Goal: Feedback & Contribution: Submit feedback/report problem

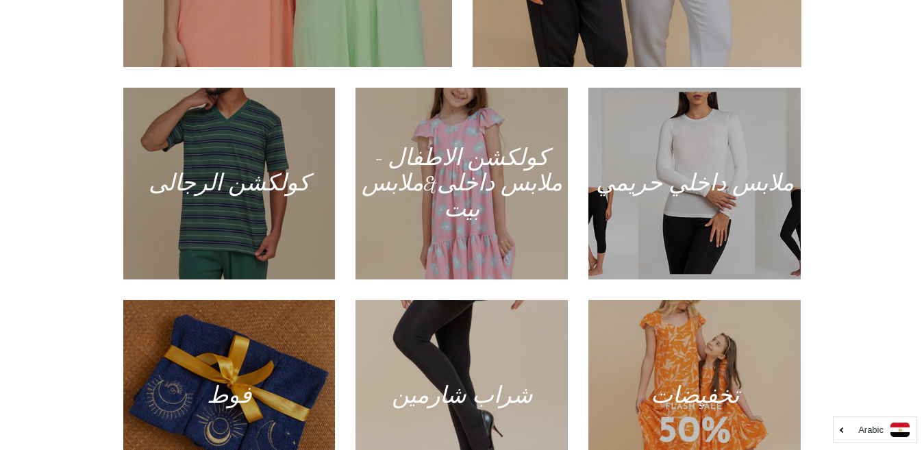
scroll to position [749, 0]
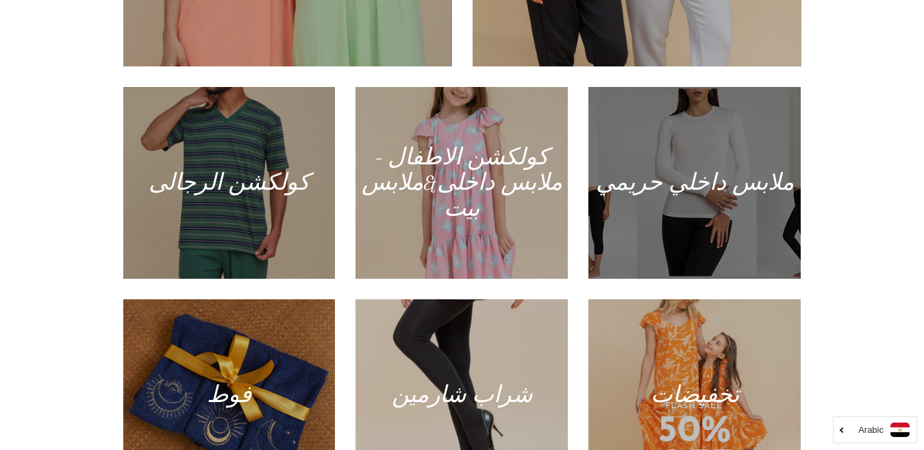
click at [660, 175] on div at bounding box center [695, 182] width 218 height 197
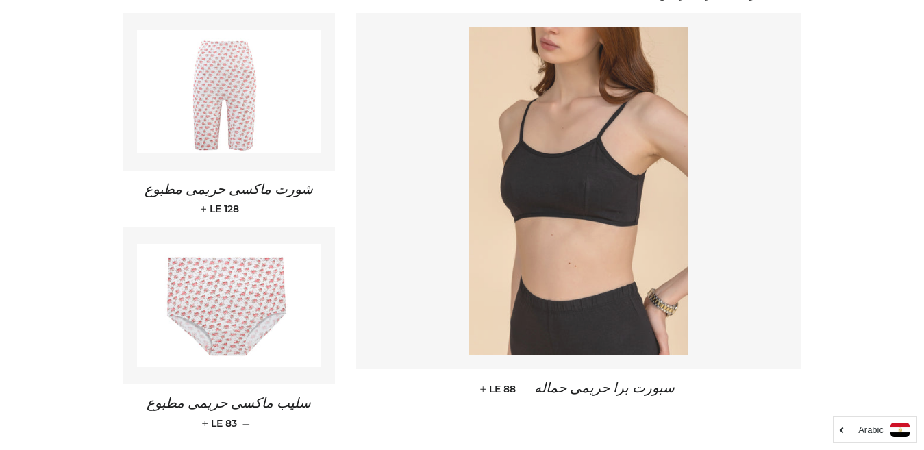
scroll to position [2098, 0]
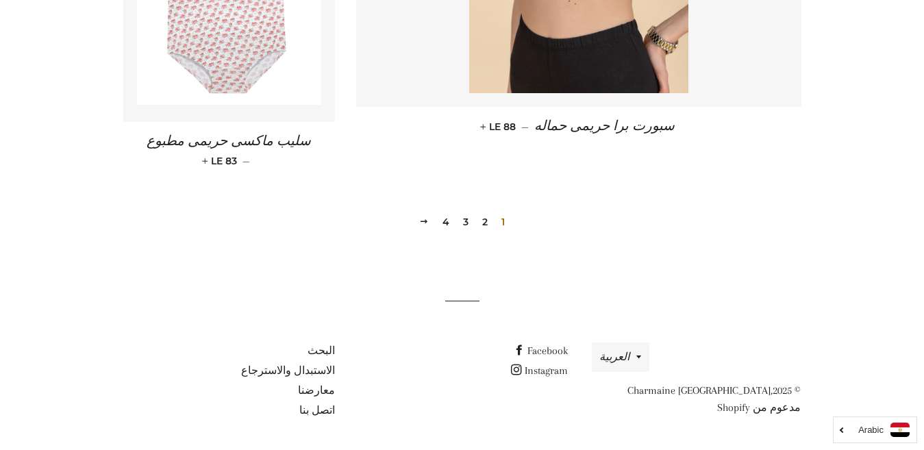
click at [484, 220] on link "2" at bounding box center [485, 222] width 16 height 21
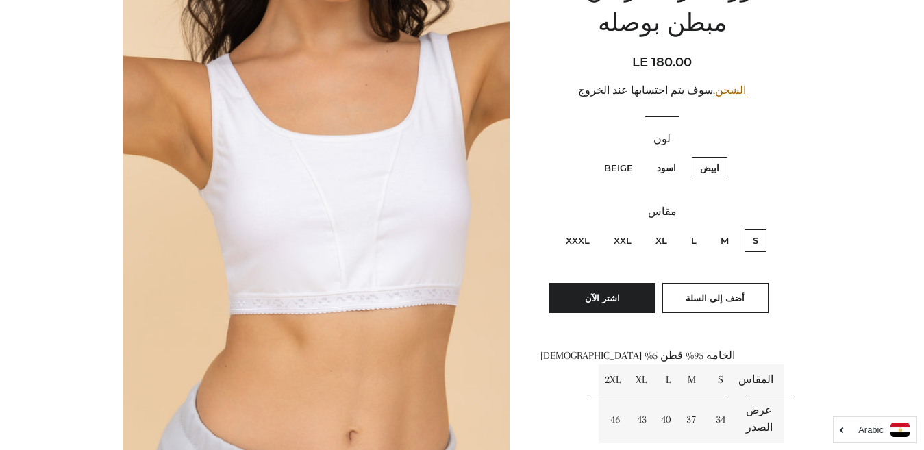
scroll to position [192, 0]
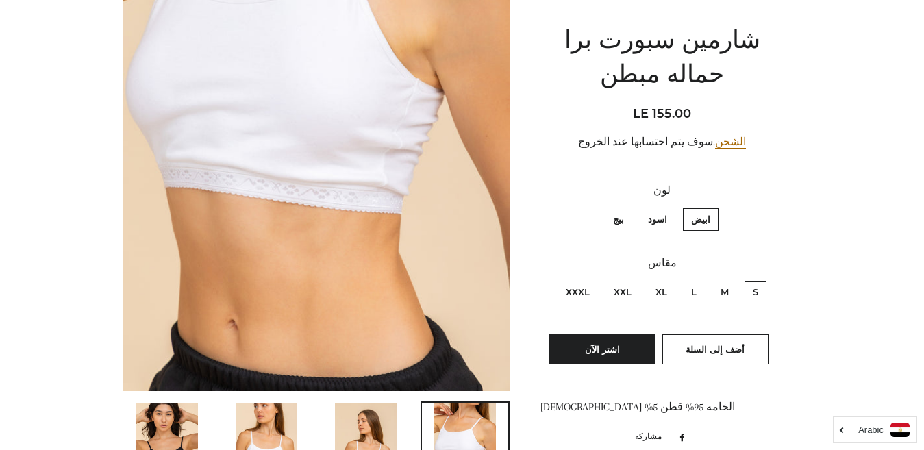
scroll to position [351, 0]
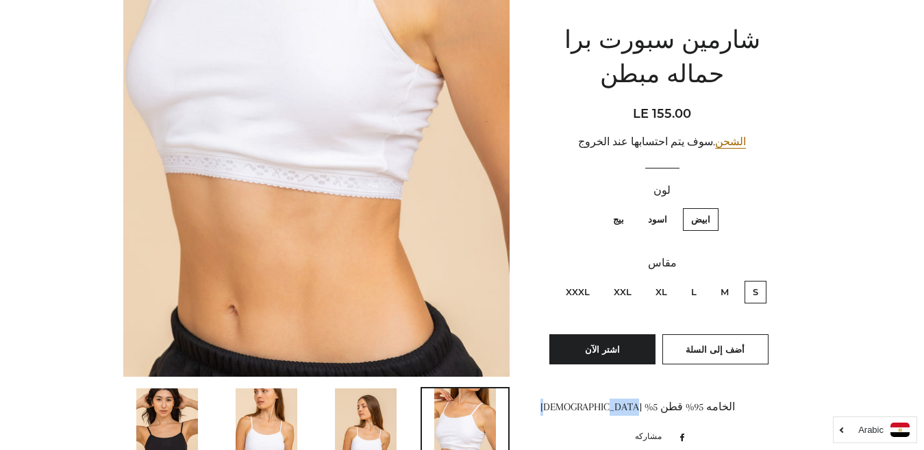
drag, startPoint x: 560, startPoint y: 409, endPoint x: 541, endPoint y: 408, distance: 19.2
click at [541, 408] on div "الخامه 95% قطن 5% ليكرا" at bounding box center [661, 407] width 243 height 17
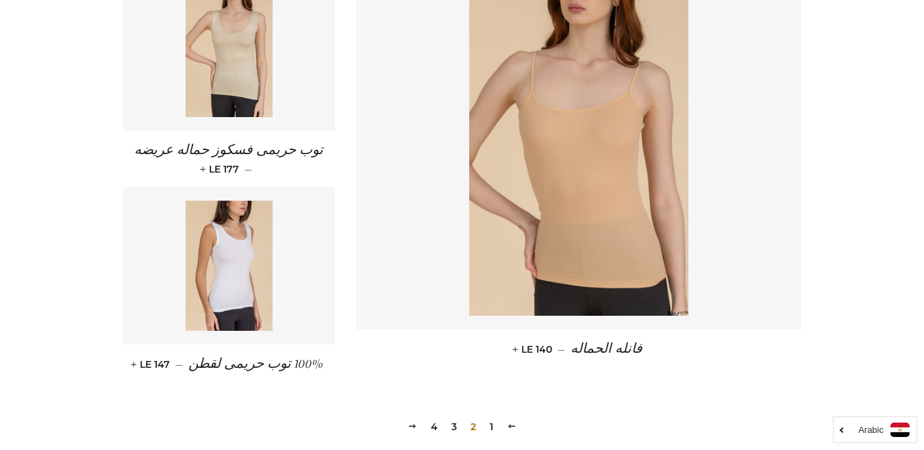
scroll to position [1904, 0]
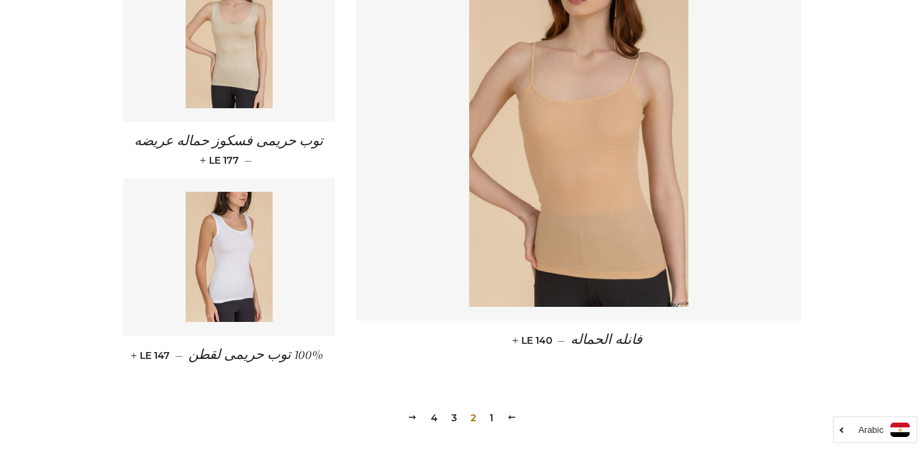
click at [455, 418] on link "3" at bounding box center [454, 418] width 16 height 21
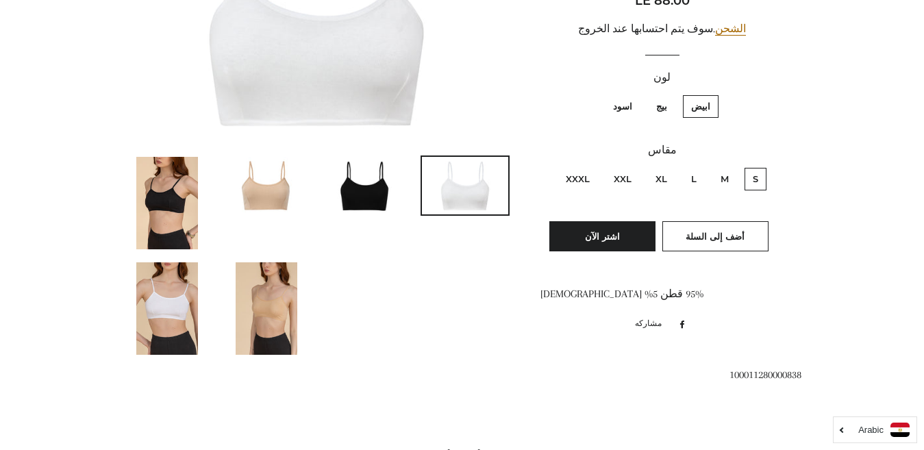
click at [382, 187] on img at bounding box center [366, 186] width 86 height 58
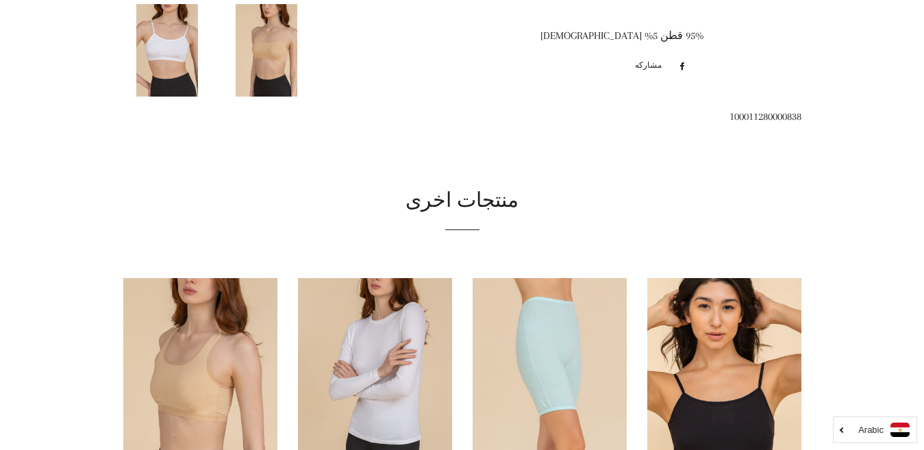
scroll to position [208, 0]
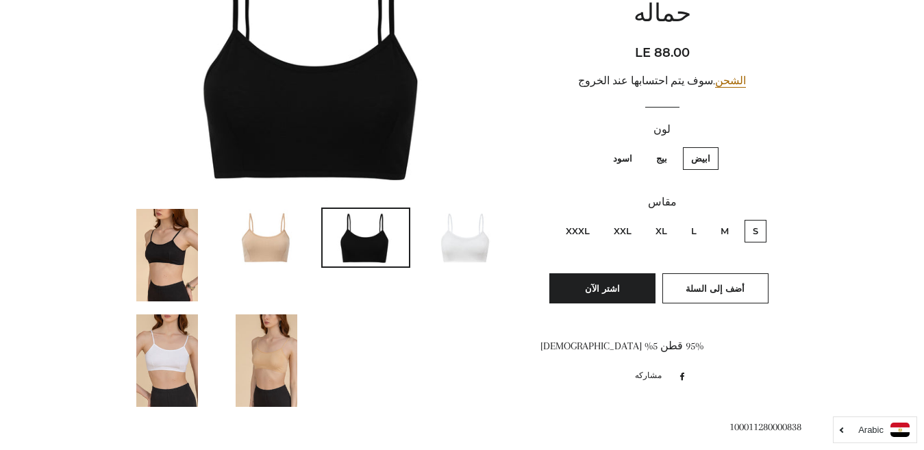
click at [294, 219] on img at bounding box center [266, 238] width 86 height 58
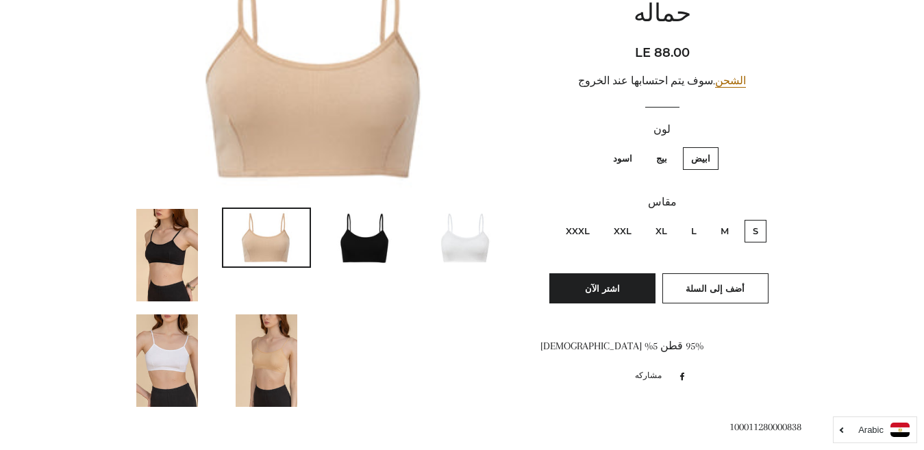
scroll to position [466, 0]
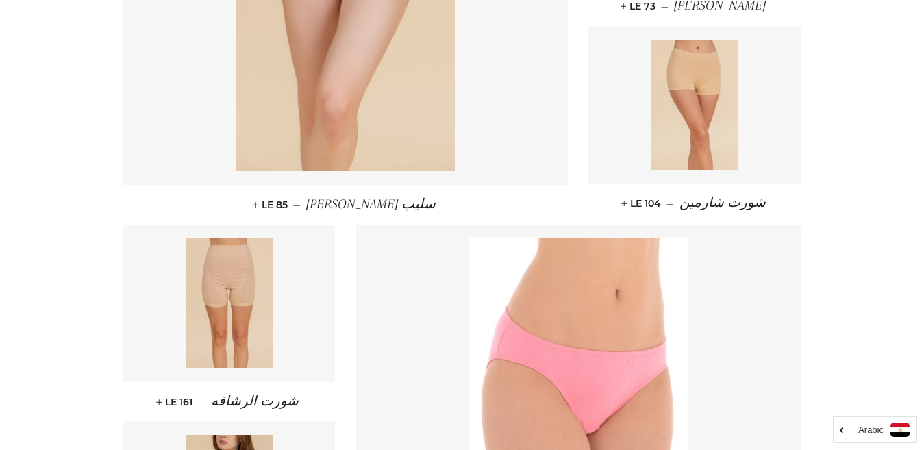
scroll to position [1831, 0]
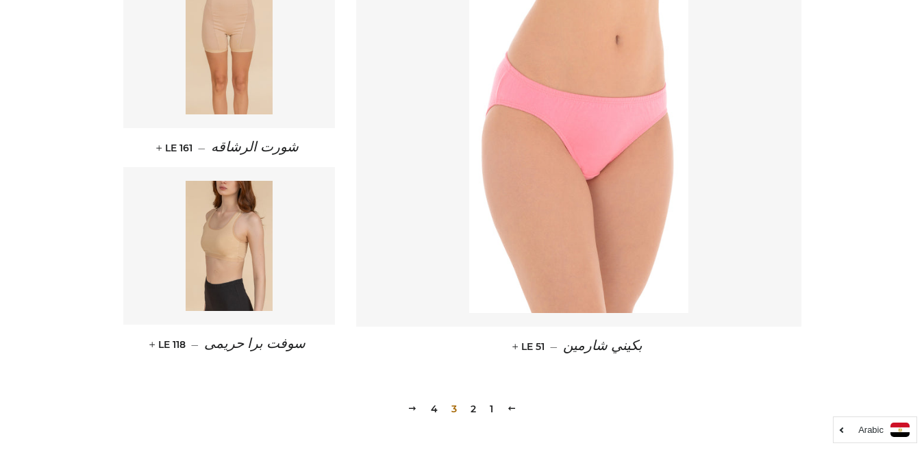
click at [433, 409] on link "4" at bounding box center [434, 409] width 18 height 21
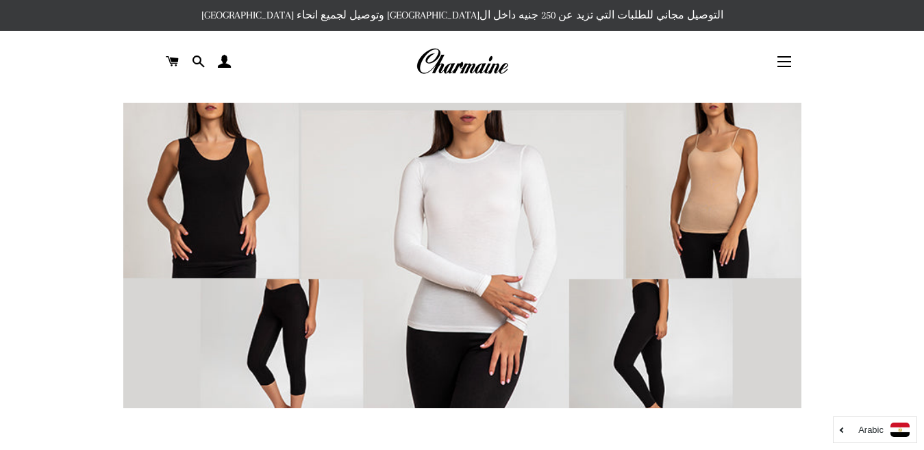
click at [468, 68] on img at bounding box center [462, 62] width 92 height 30
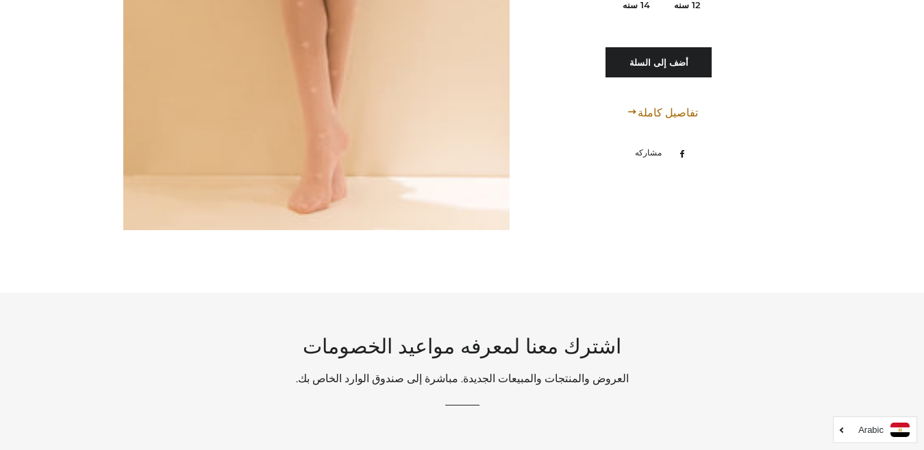
scroll to position [7775, 0]
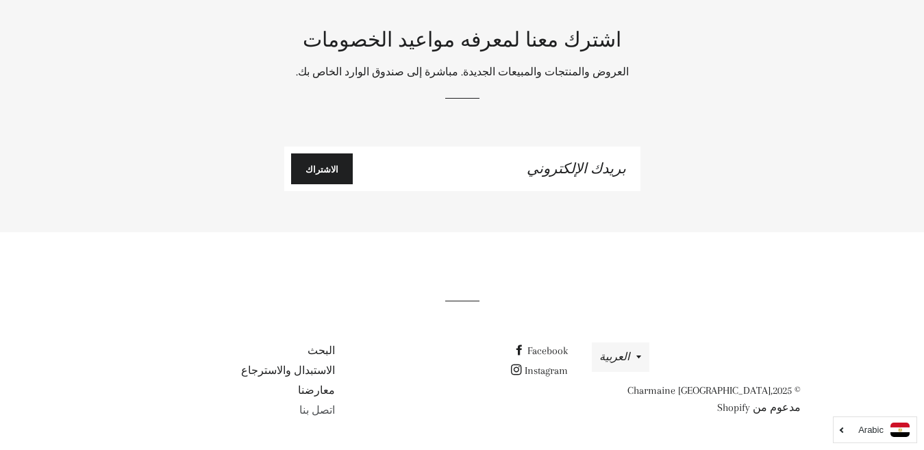
click at [313, 412] on link "اتصل بنا" at bounding box center [317, 410] width 36 height 12
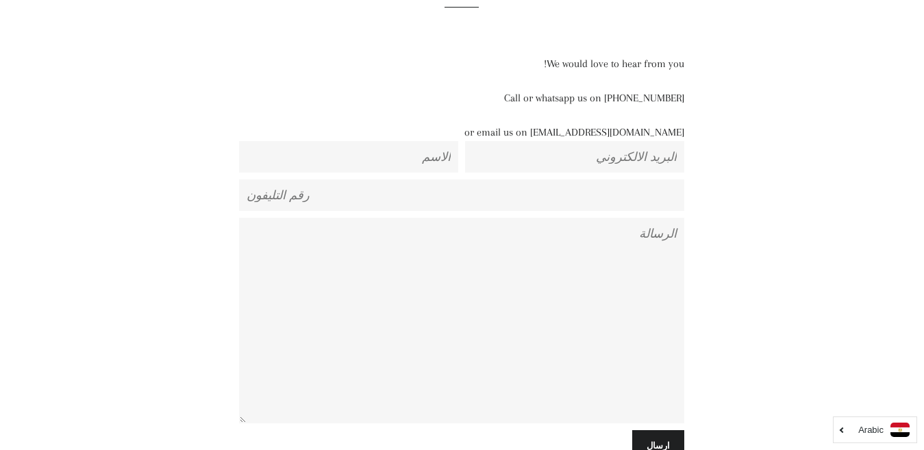
click at [628, 288] on textarea "الرسالة" at bounding box center [461, 320] width 445 height 205
paste textarea "Good evening I hope this message finds you well.. I am planning to start a busi…"
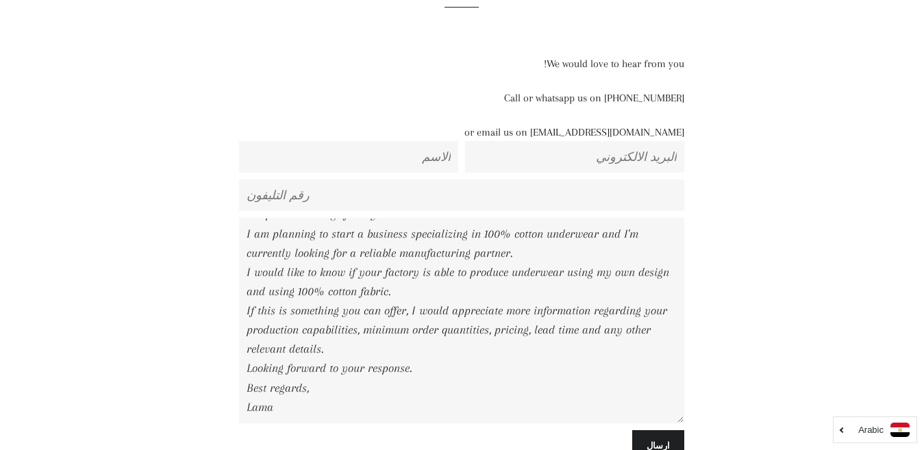
scroll to position [38, 0]
type textarea "Good evening I hope this message finds you well.. I am planning to start a busi…"
click at [417, 151] on input "الاسم" at bounding box center [348, 157] width 219 height 32
type input "Lama"
type input "Lamatuwaim@gmail.com"
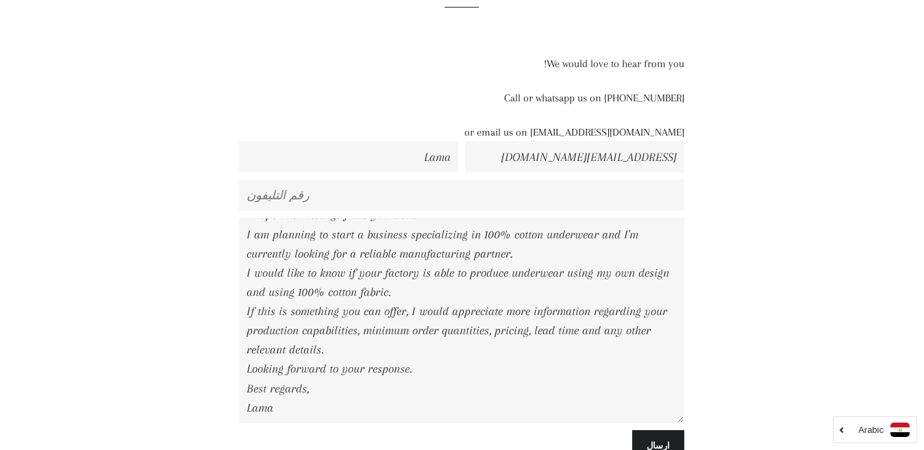
click at [789, 204] on div "Contact Us We would love to hear from you! Call or whatsapp us on 01129223988 o…" at bounding box center [452, 215] width 699 height 503
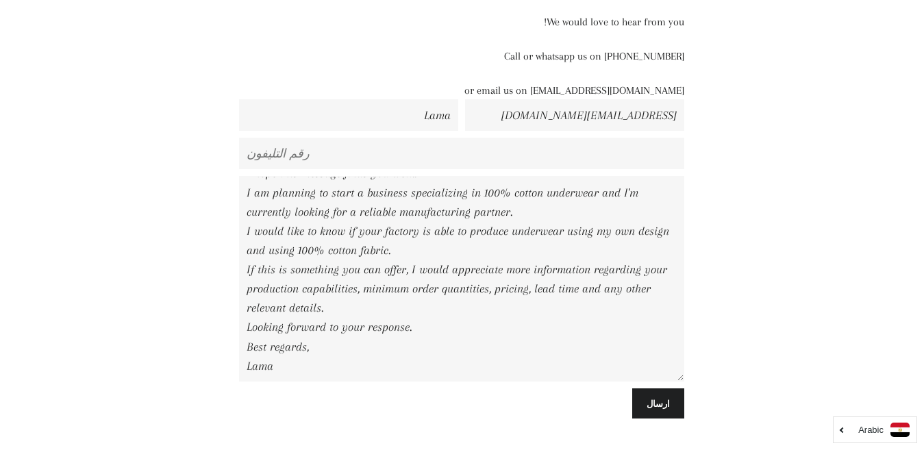
scroll to position [240, 0]
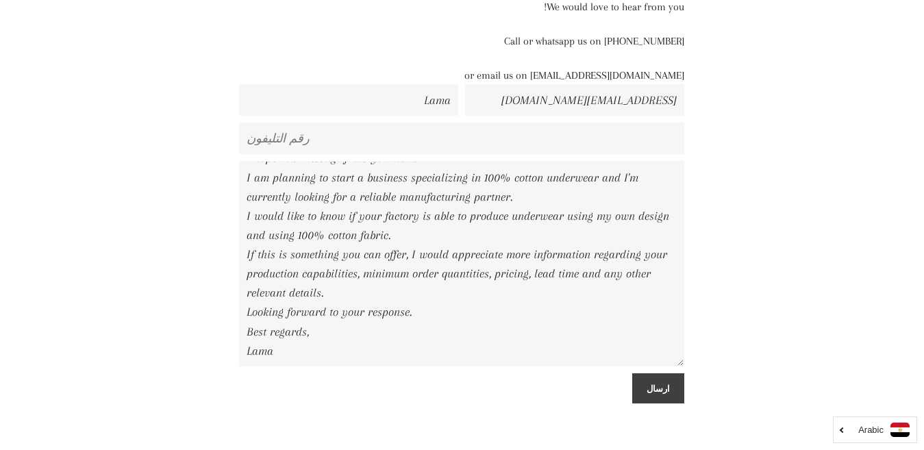
click at [666, 391] on input "ارسال" at bounding box center [658, 388] width 52 height 30
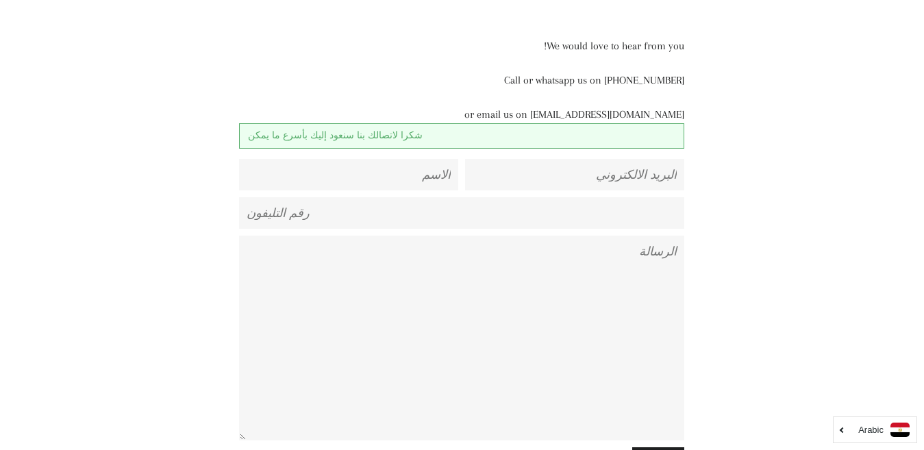
scroll to position [201, 0]
